Goal: Information Seeking & Learning: Learn about a topic

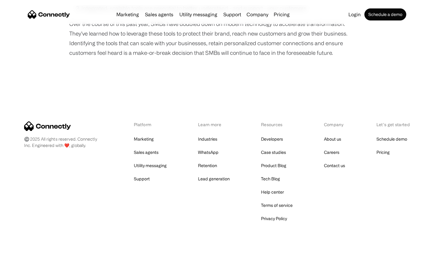
scroll to position [517, 0]
